Goal: Use online tool/utility: Utilize a website feature to perform a specific function

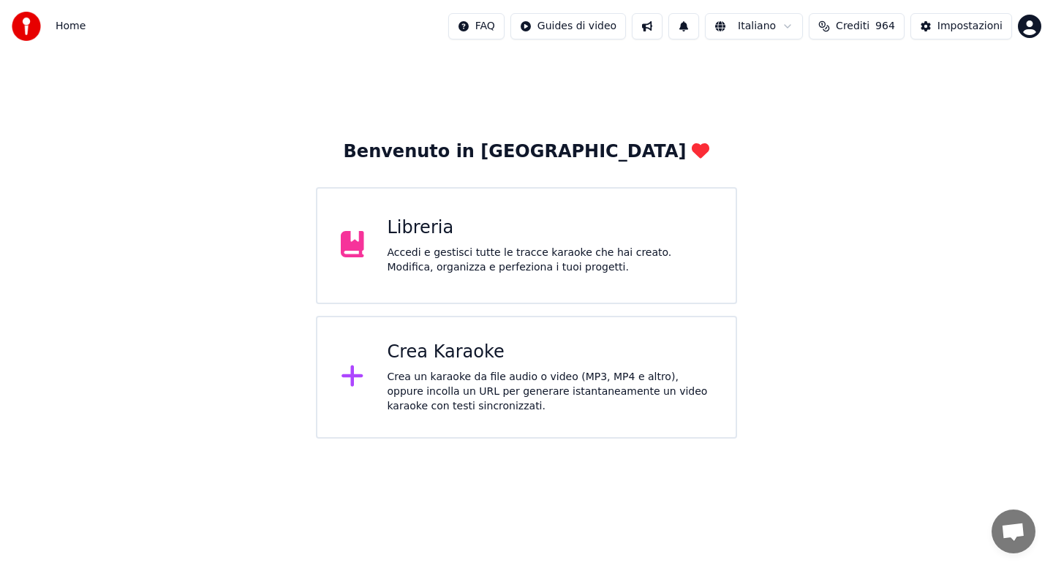
click at [483, 392] on div "Crea un karaoke da file audio o video (MP3, MP4 e altro), oppure incolla un URL…" at bounding box center [550, 392] width 325 height 44
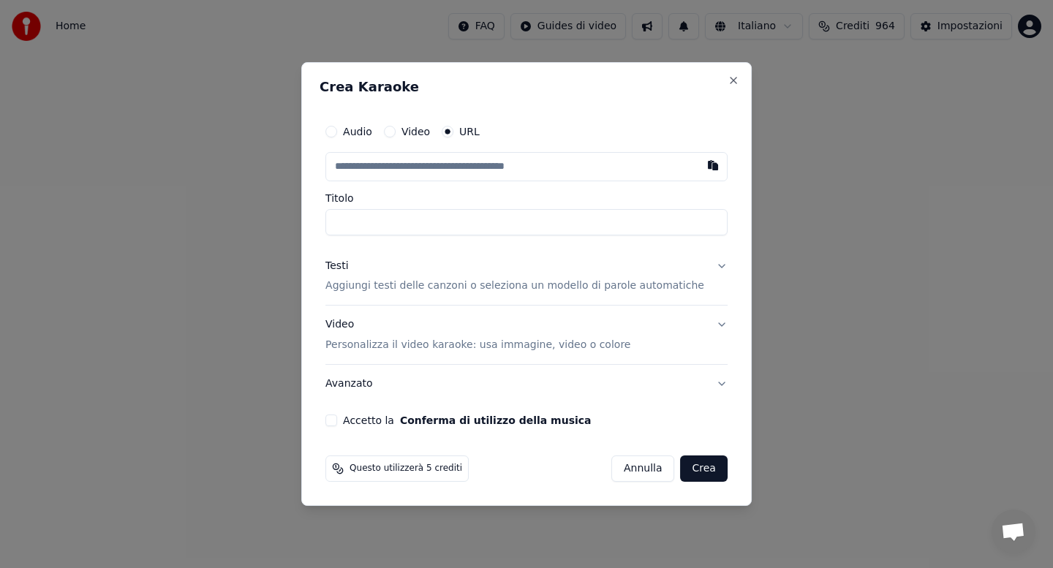
type input "*"
click at [702, 170] on button "button" at bounding box center [713, 165] width 29 height 26
type input "**********"
click at [337, 419] on button "Accetto la Conferma di utilizzo della musica" at bounding box center [331, 421] width 12 height 12
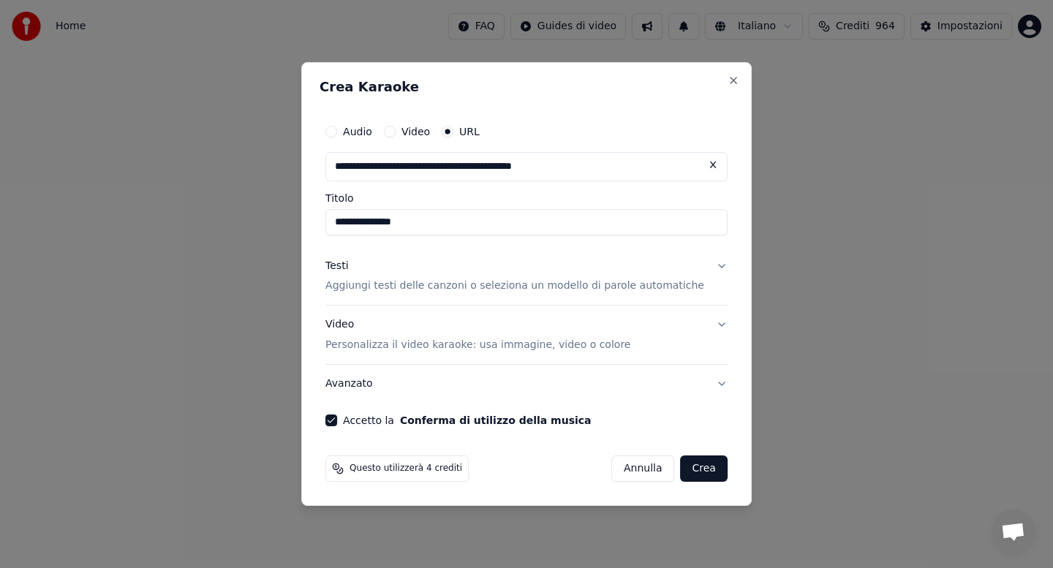
click at [710, 267] on button "Testi Aggiungi testi delle canzoni o seleziona un modello di parole automatiche" at bounding box center [526, 276] width 402 height 59
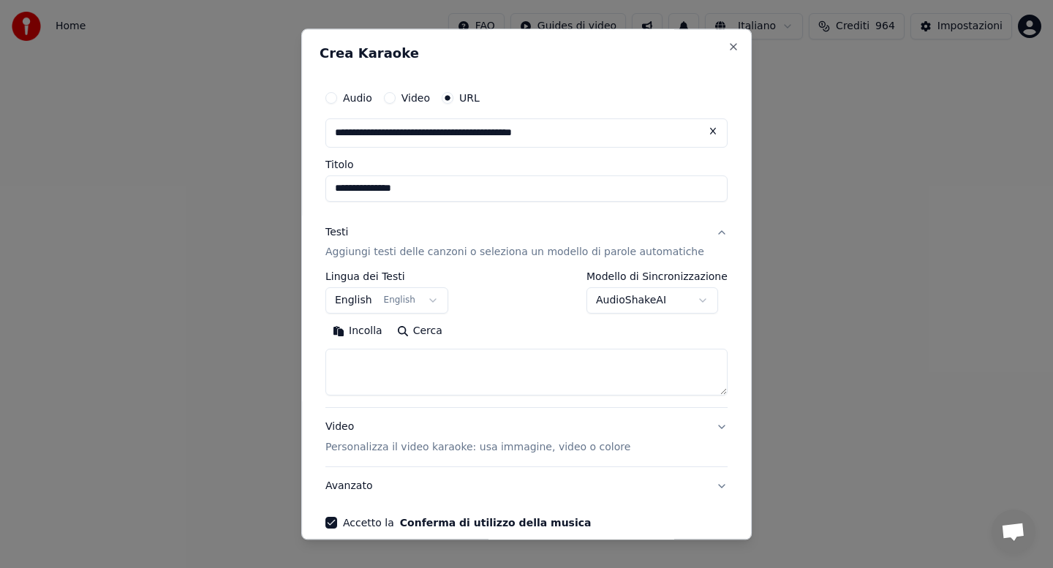
click at [372, 336] on button "Incolla" at bounding box center [357, 331] width 64 height 23
type textarea "**********"
click at [611, 504] on button "Avanzato" at bounding box center [526, 487] width 402 height 38
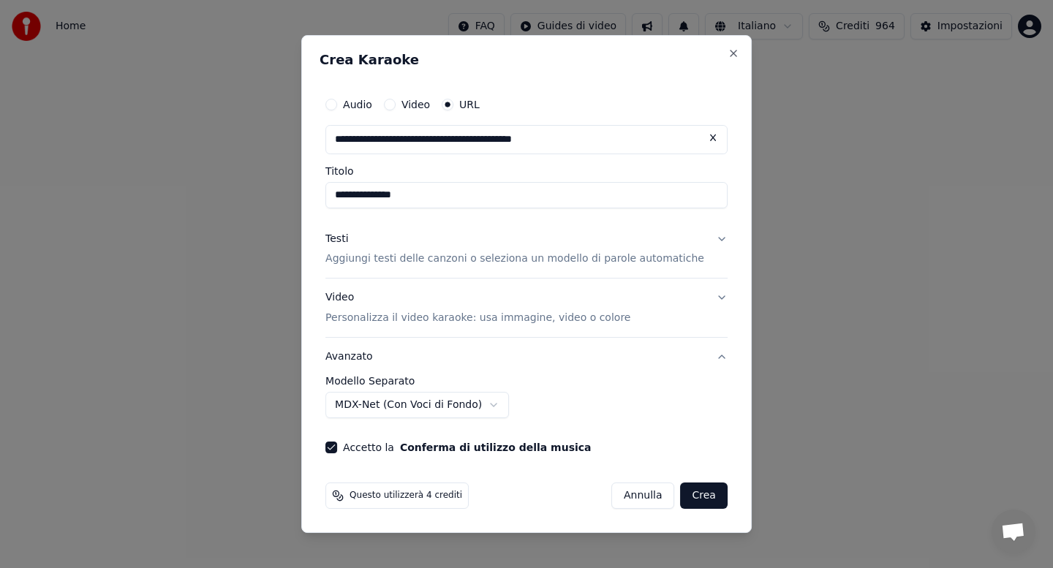
click at [681, 498] on button "Crea" at bounding box center [704, 496] width 47 height 26
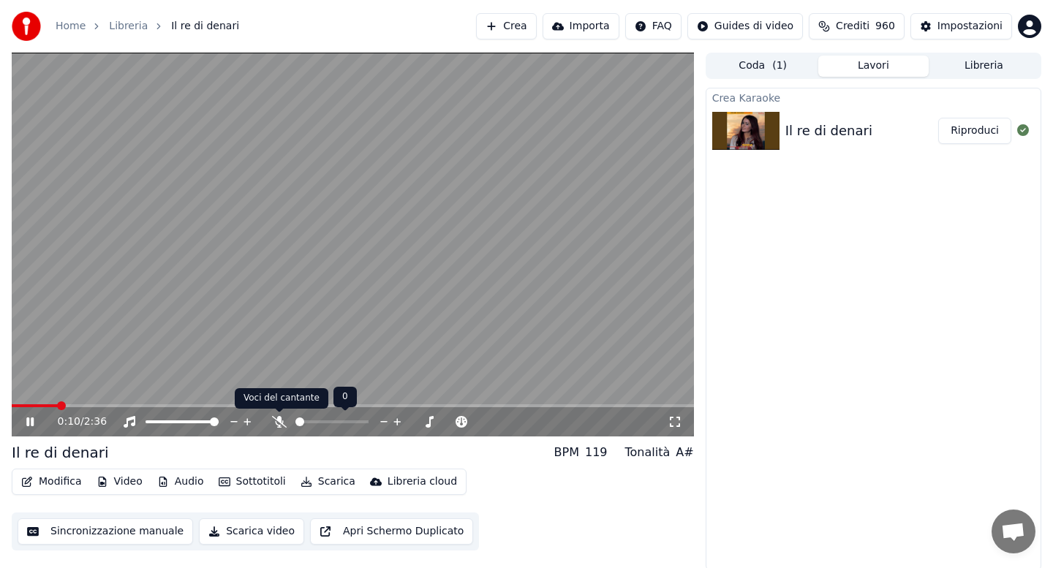
click at [280, 421] on icon at bounding box center [279, 422] width 15 height 12
click at [280, 421] on icon at bounding box center [279, 422] width 8 height 12
click at [280, 421] on icon at bounding box center [279, 422] width 15 height 12
click at [275, 422] on icon at bounding box center [279, 422] width 8 height 12
click at [281, 420] on icon at bounding box center [279, 422] width 15 height 12
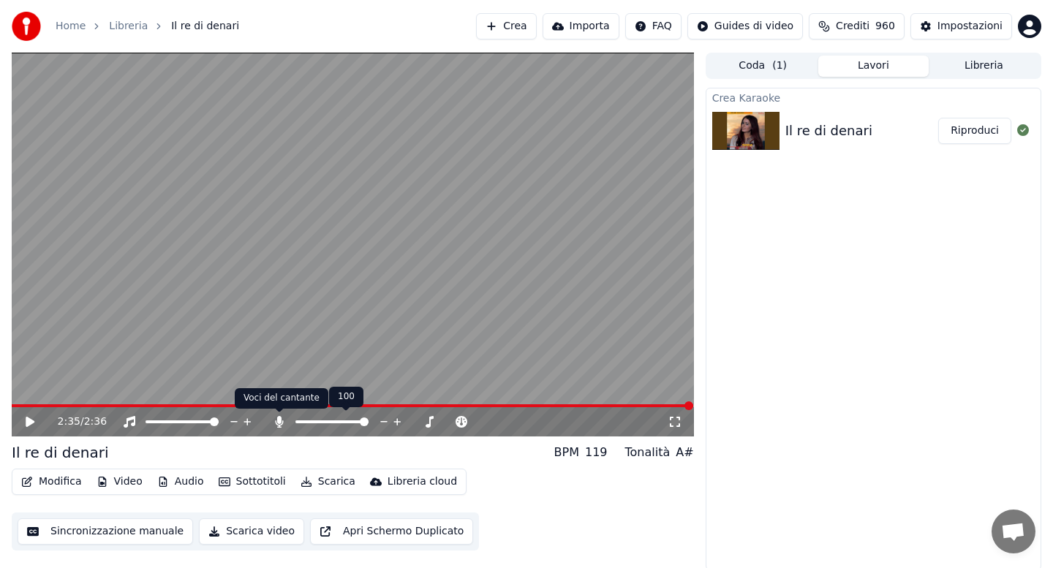
click at [280, 424] on icon at bounding box center [279, 422] width 15 height 12
click at [323, 483] on button "Scarica" at bounding box center [328, 482] width 67 height 20
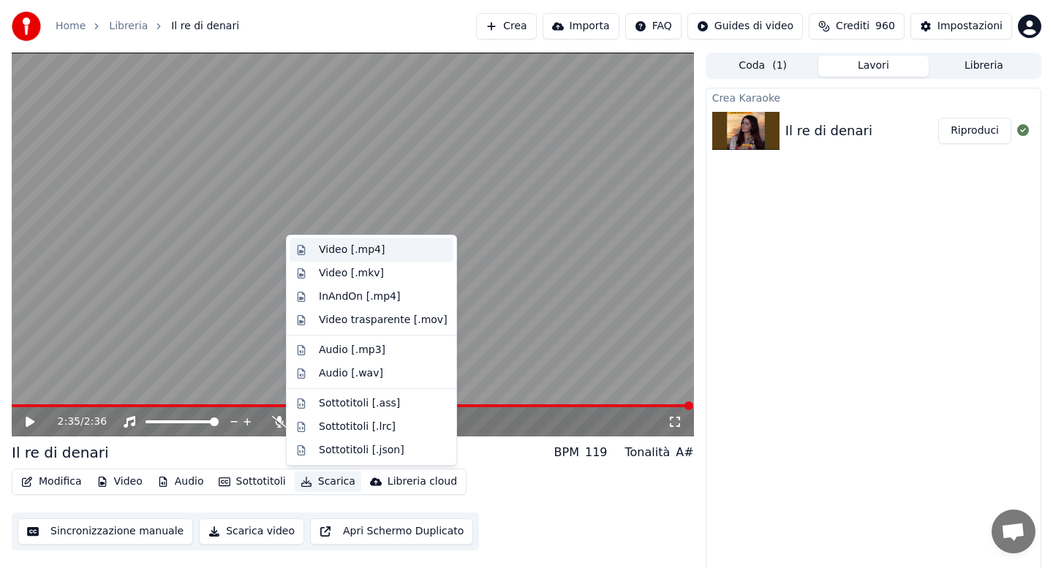
click at [356, 245] on div "Video [.mp4]" at bounding box center [352, 250] width 66 height 15
